Goal: Use online tool/utility: Utilize a website feature to perform a specific function

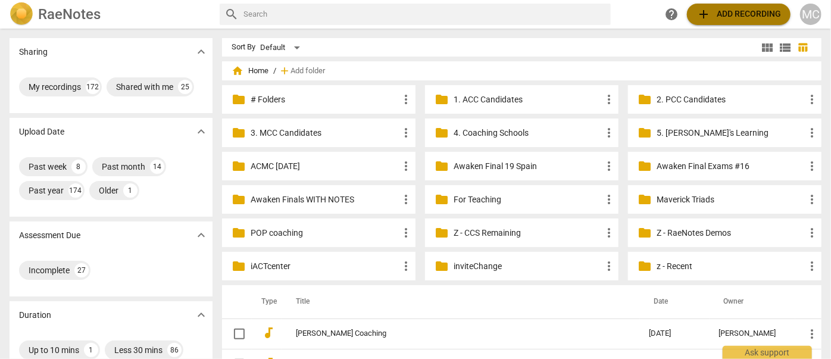
click at [740, 14] on span "add Add recording" at bounding box center [738, 14] width 84 height 14
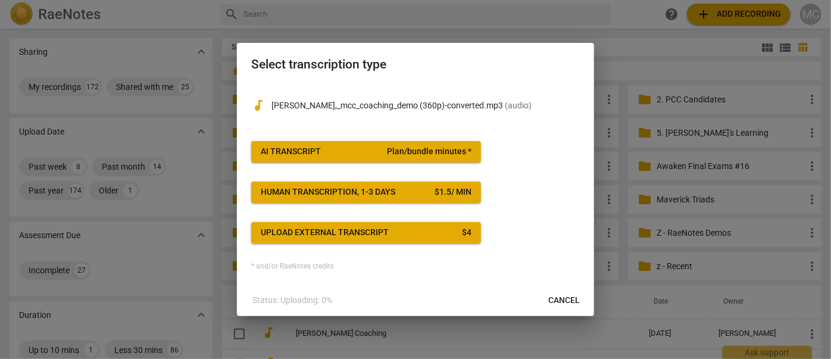
click at [352, 150] on span "AI Transcript Plan/bundle minutes *" at bounding box center [366, 152] width 211 height 12
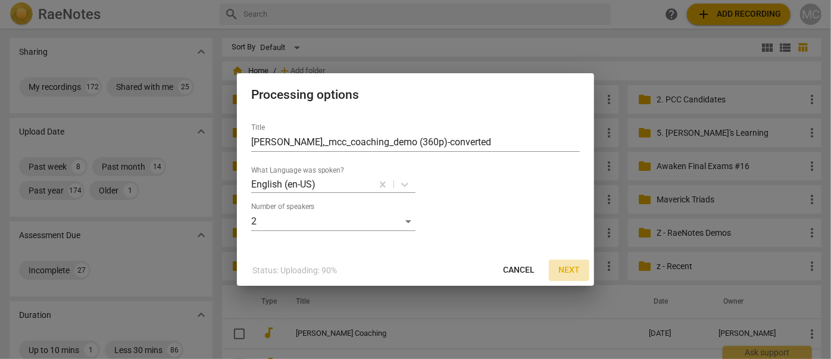
click at [569, 272] on span "Next" at bounding box center [568, 270] width 21 height 12
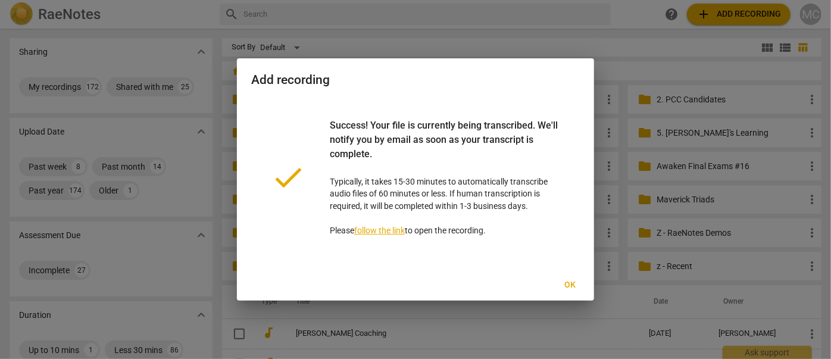
click at [561, 286] on span "Ok" at bounding box center [569, 285] width 19 height 12
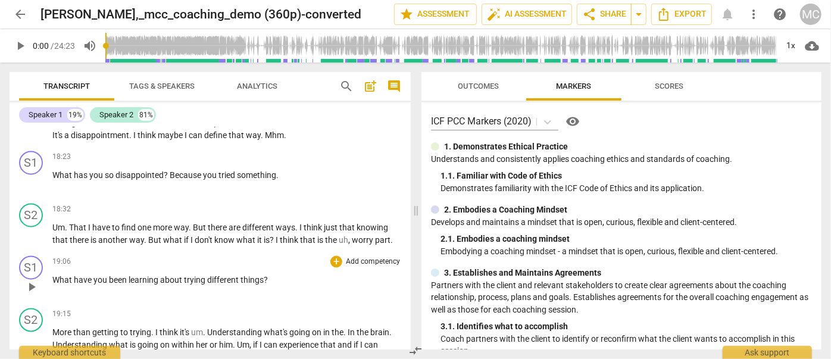
scroll to position [3516, 0]
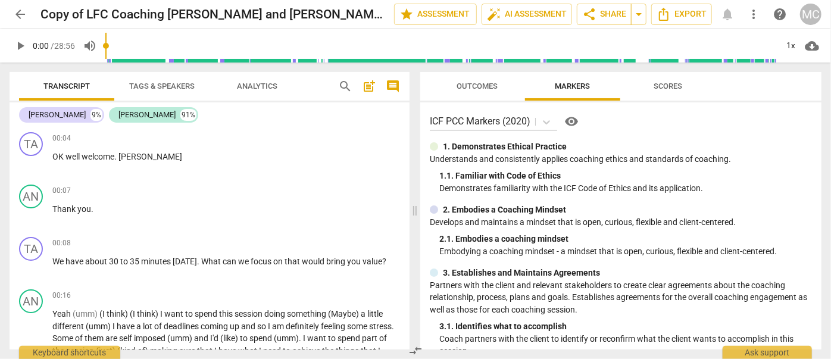
scroll to position [1028, 0]
